Goal: Obtain resource: Download file/media

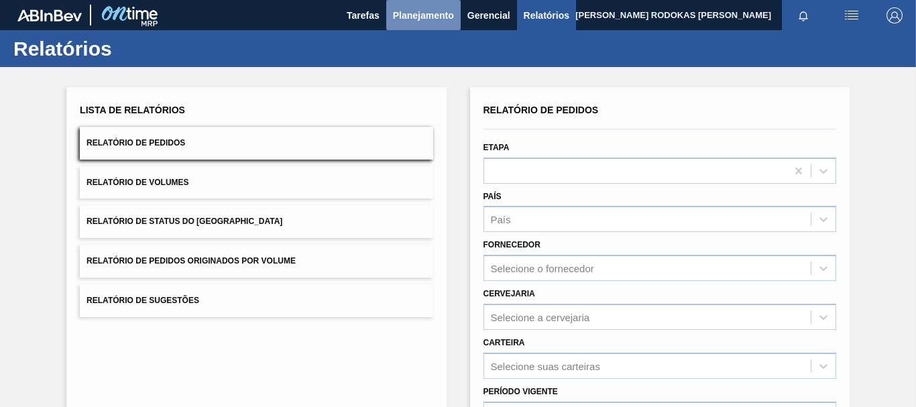
click at [415, 16] on span "Planejamento" at bounding box center [423, 15] width 61 height 16
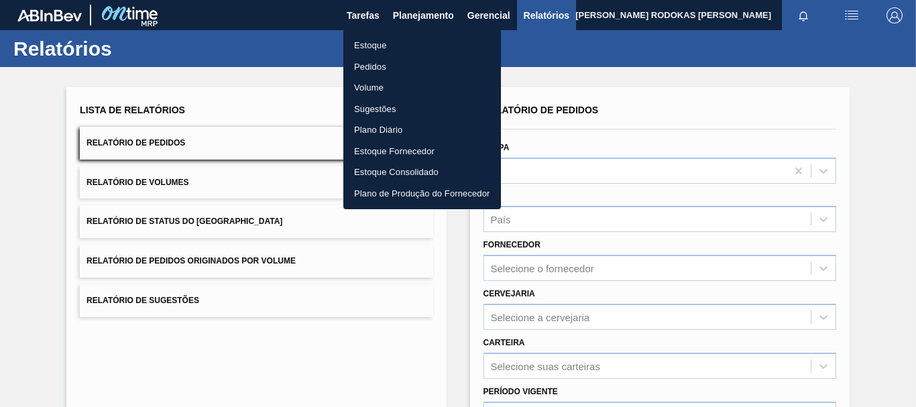
click at [278, 70] on div at bounding box center [458, 203] width 916 height 407
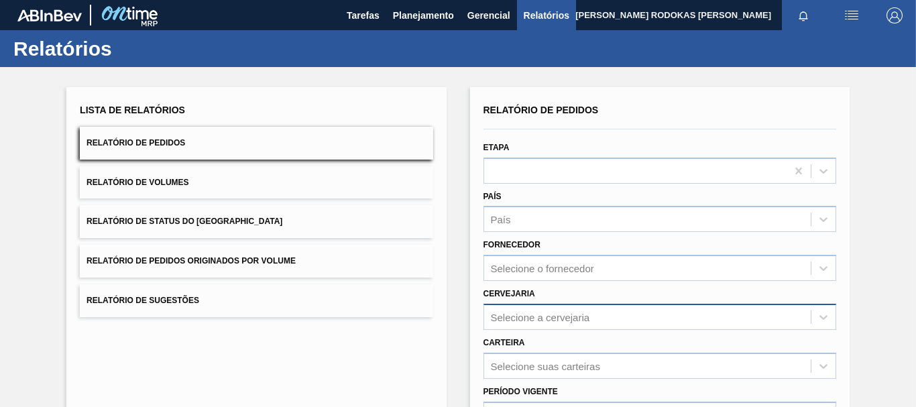
click at [565, 307] on div "Selecione a cervejaria" at bounding box center [647, 316] width 327 height 19
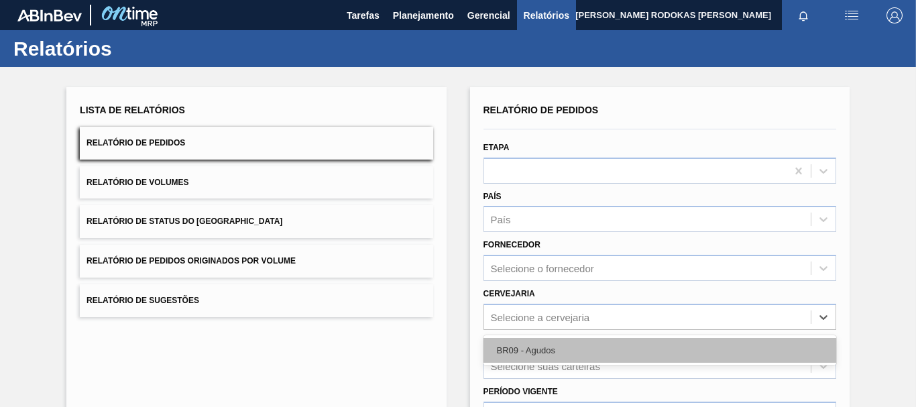
click at [536, 342] on div "BR09 - Agudos" at bounding box center [660, 350] width 353 height 25
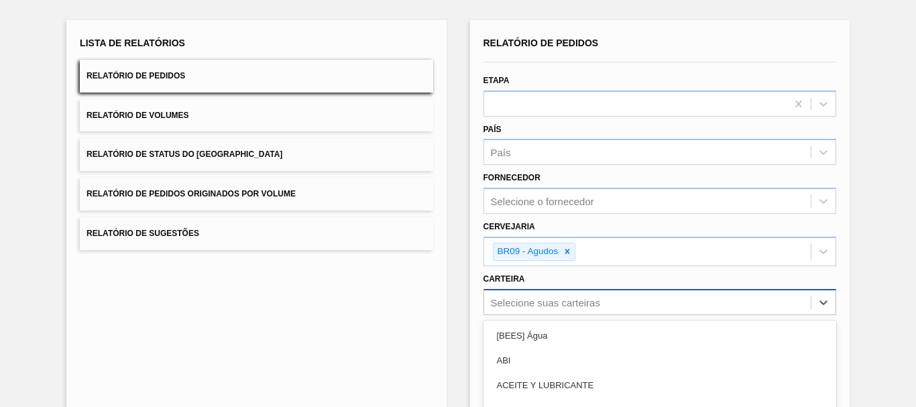
scroll to position [187, 0]
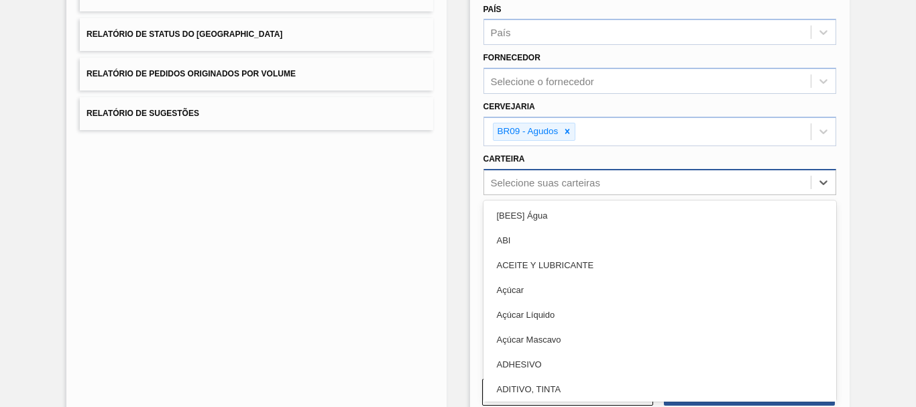
click at [524, 195] on div "option Açúcar focused, 4 of 101. 101 results available. Use Up and Down to choo…" at bounding box center [660, 182] width 353 height 26
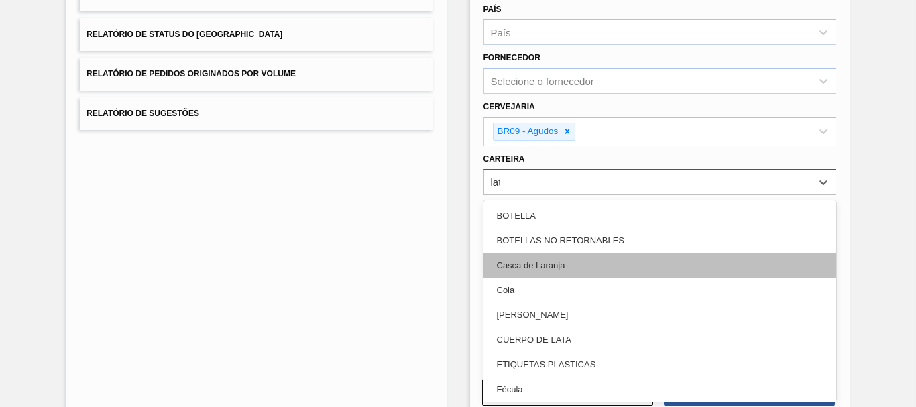
type input "lata"
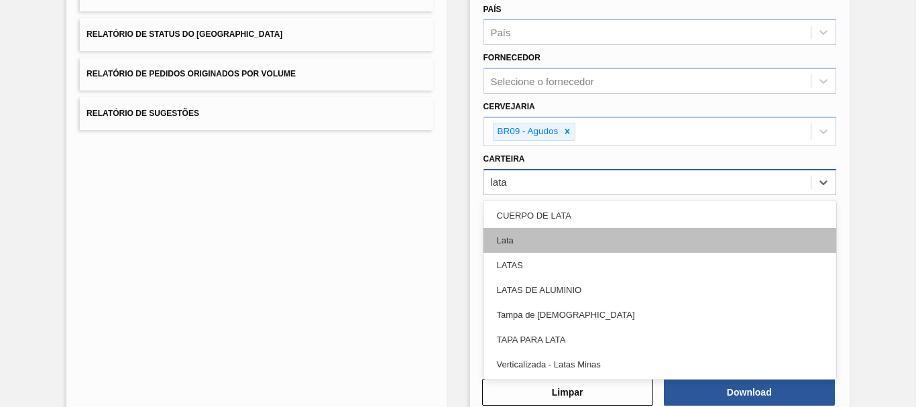
click at [546, 238] on div "Lata" at bounding box center [660, 240] width 353 height 25
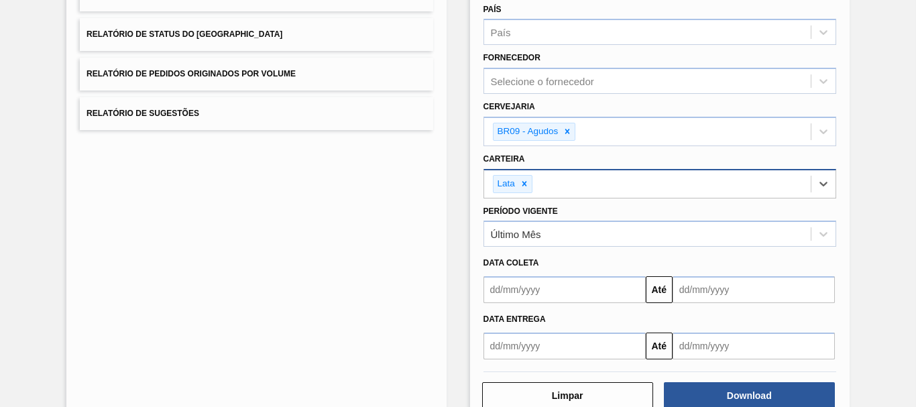
click at [548, 279] on input "text" at bounding box center [565, 289] width 162 height 27
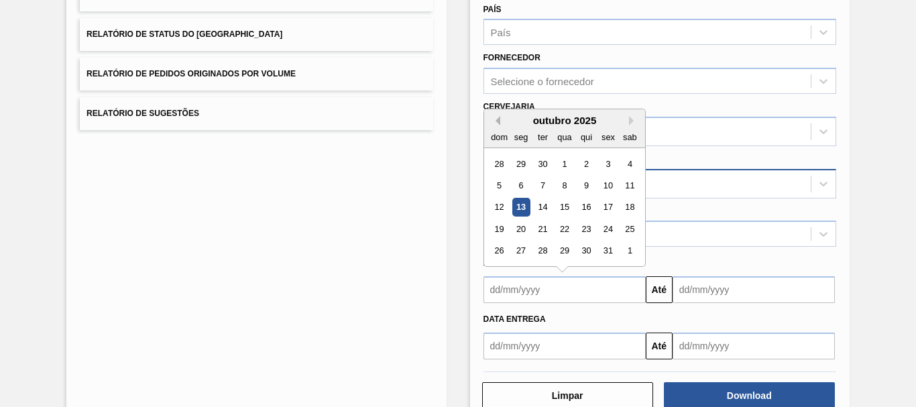
click at [493, 123] on button "Previous Month" at bounding box center [495, 120] width 9 height 9
click at [514, 201] on div "15" at bounding box center [521, 208] width 18 height 18
type input "[DATE]"
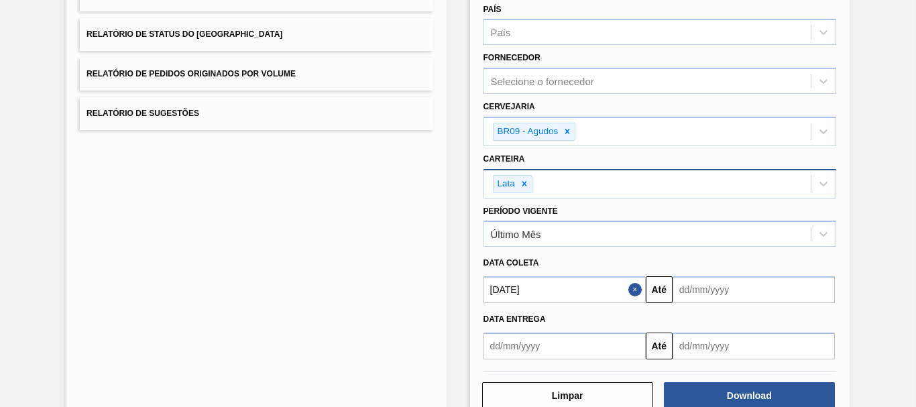
click at [799, 287] on input "text" at bounding box center [754, 289] width 162 height 27
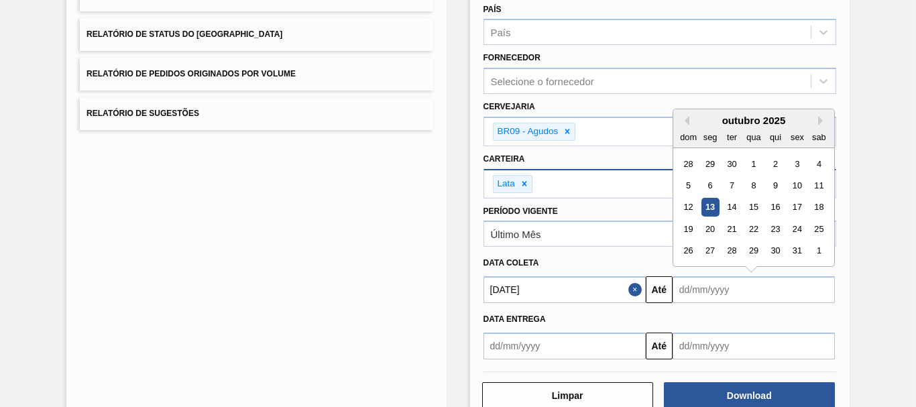
click at [815, 113] on div "outubro 2025 dom seg ter qua qui sex sab" at bounding box center [753, 128] width 161 height 39
click at [818, 120] on button "Next Month" at bounding box center [822, 120] width 9 height 9
click at [690, 278] on div "30" at bounding box center [688, 273] width 18 height 18
type input "[DATE]"
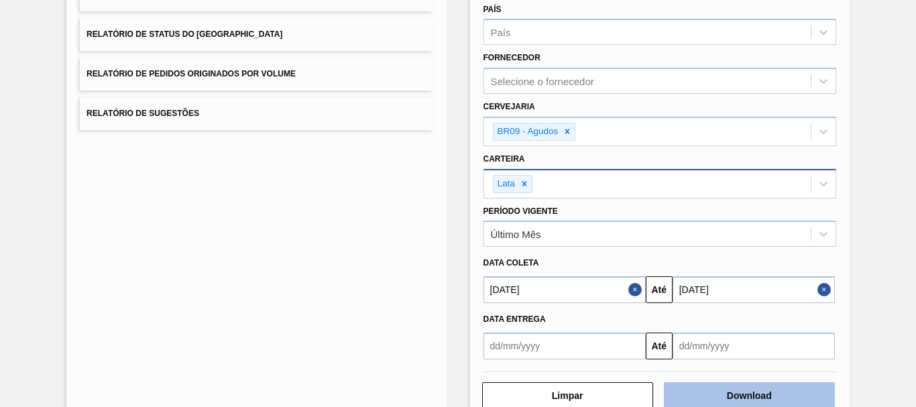
click at [686, 388] on button "Download" at bounding box center [749, 395] width 171 height 27
